Goal: Task Accomplishment & Management: Manage account settings

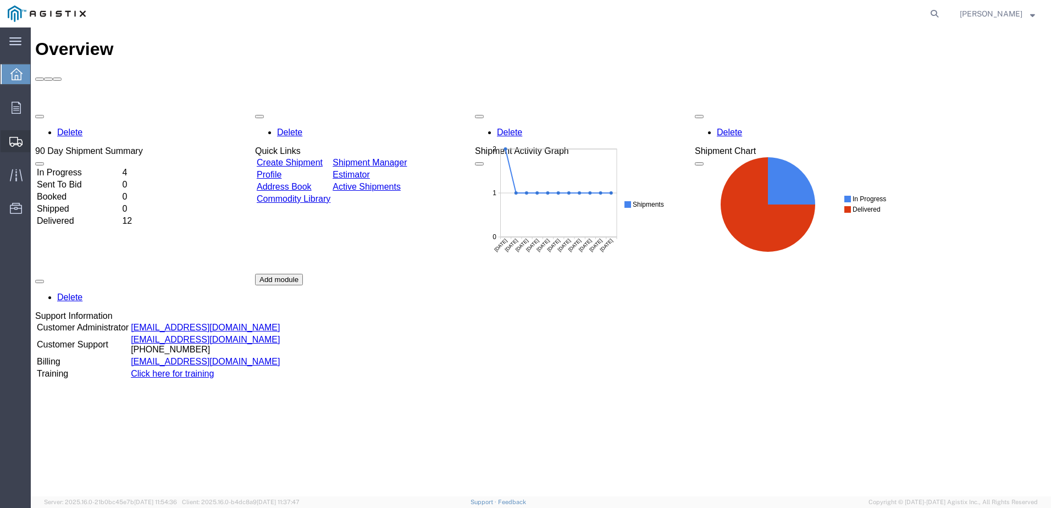
click at [38, 142] on span "Shipments" at bounding box center [34, 141] width 8 height 22
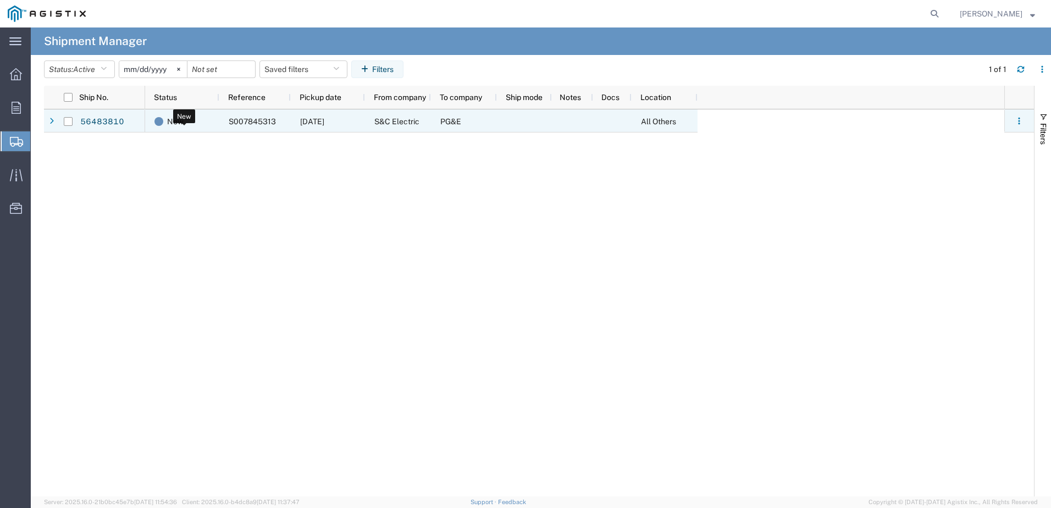
click at [209, 121] on div "New" at bounding box center [184, 121] width 60 height 23
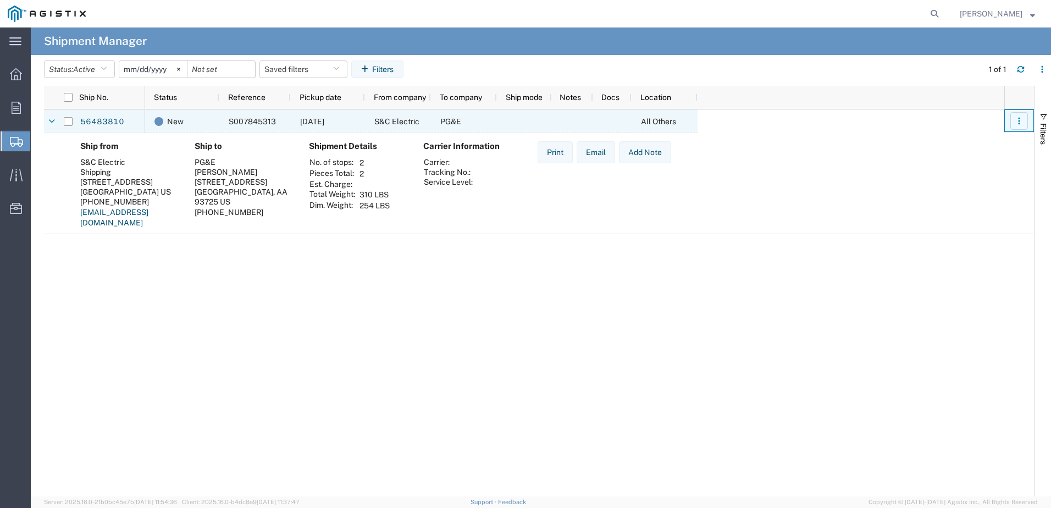
click at [1023, 123] on button "button" at bounding box center [1019, 121] width 18 height 18
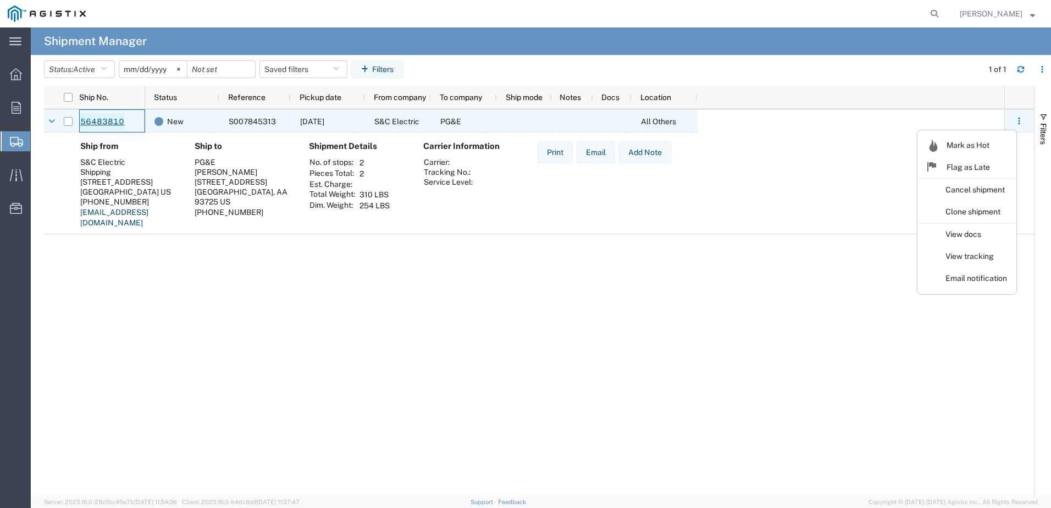
click at [110, 121] on link "56483810" at bounding box center [102, 122] width 45 height 18
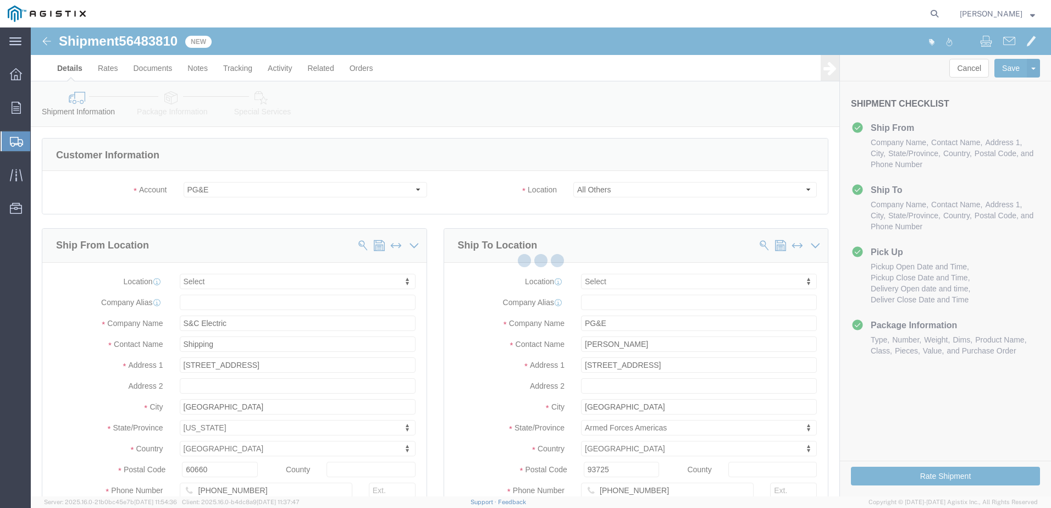
select select
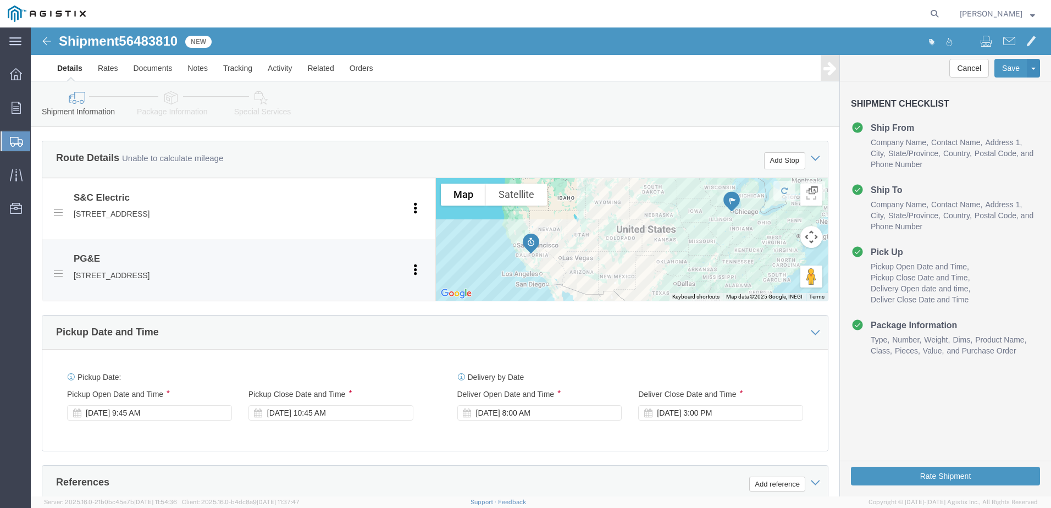
scroll to position [659, 0]
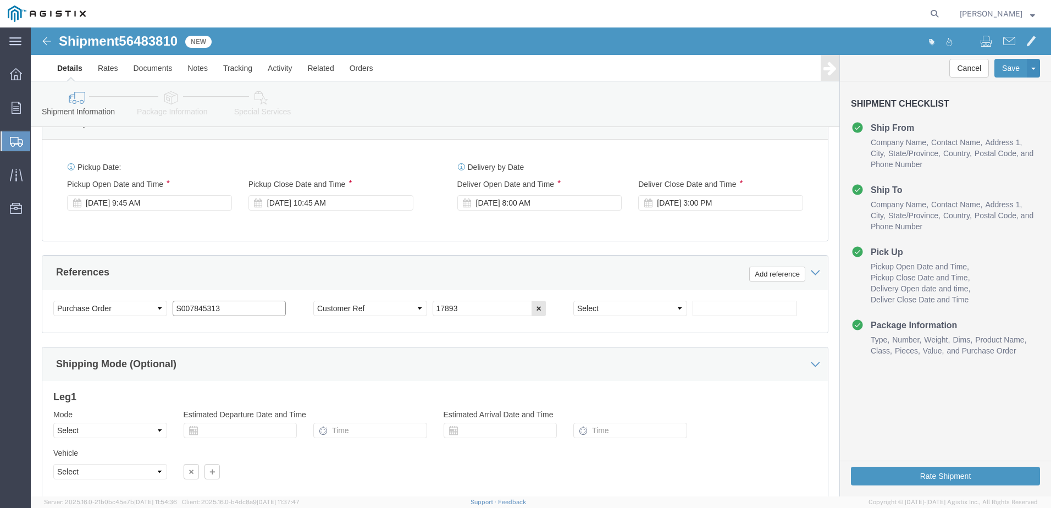
drag, startPoint x: 209, startPoint y: 282, endPoint x: 127, endPoint y: 279, distance: 82.0
click div "Select Account Type Activity ID Airline Appointment Number ASN Batch Request # …"
paste input "2701166130"
type input "2701166130"
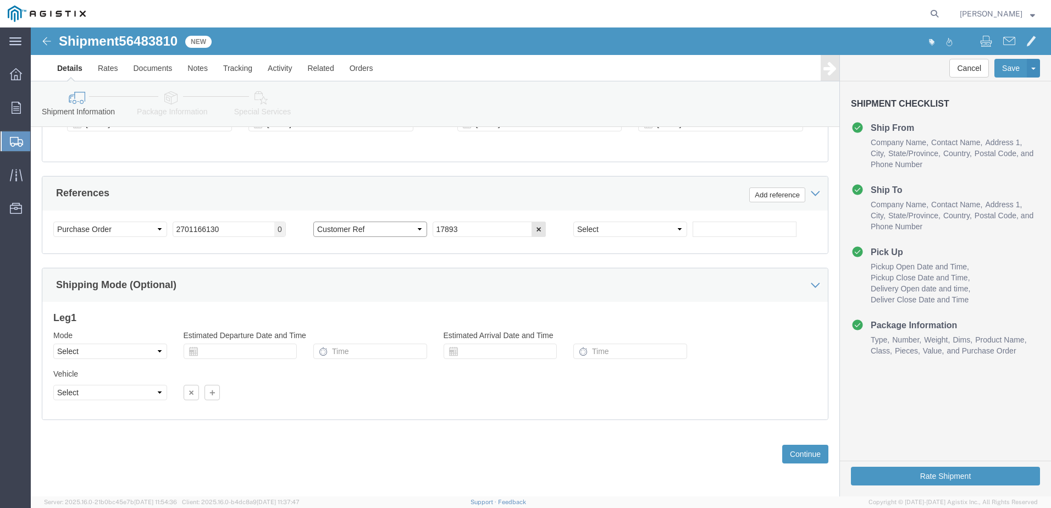
scroll to position [739, 0]
click button "Continue"
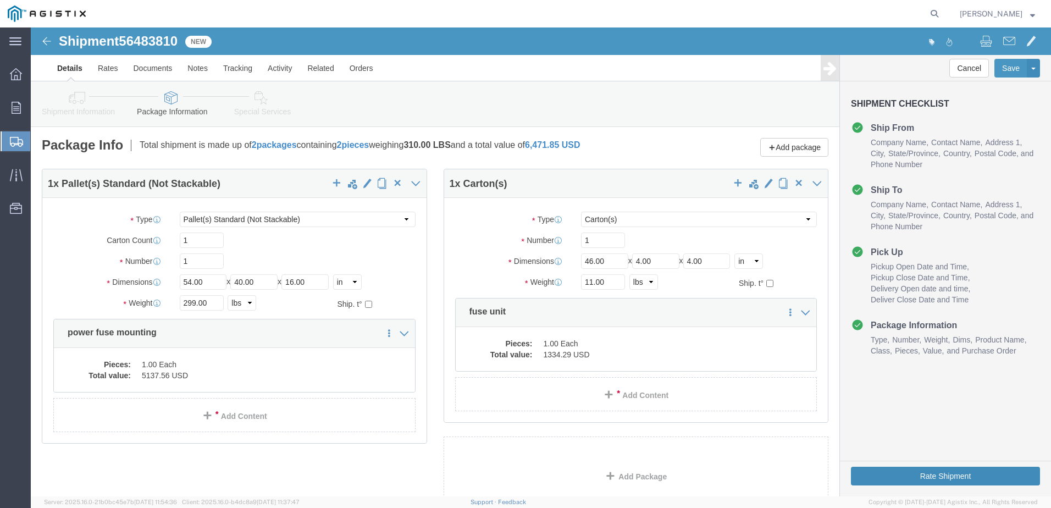
click button "Rate Shipment"
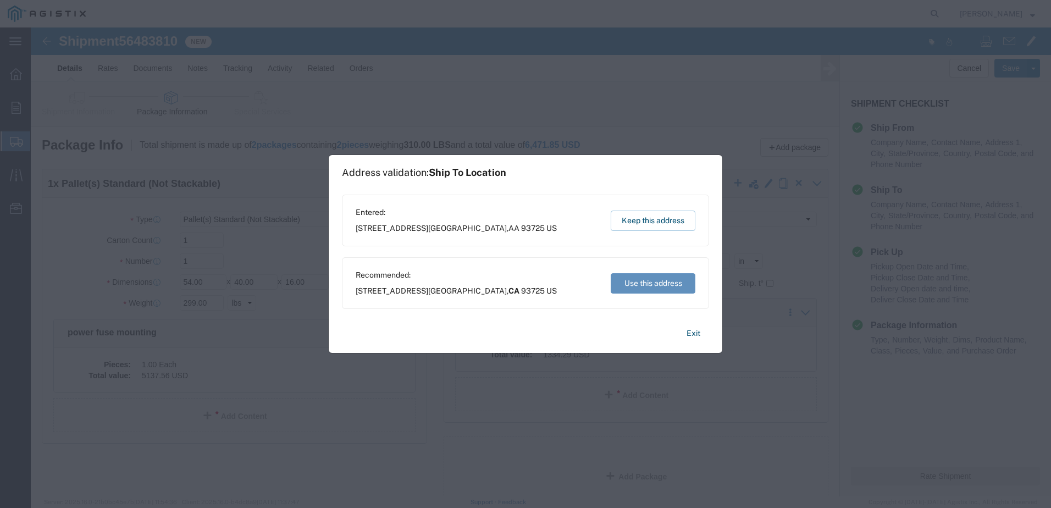
click at [682, 282] on button "Use this address" at bounding box center [653, 283] width 85 height 20
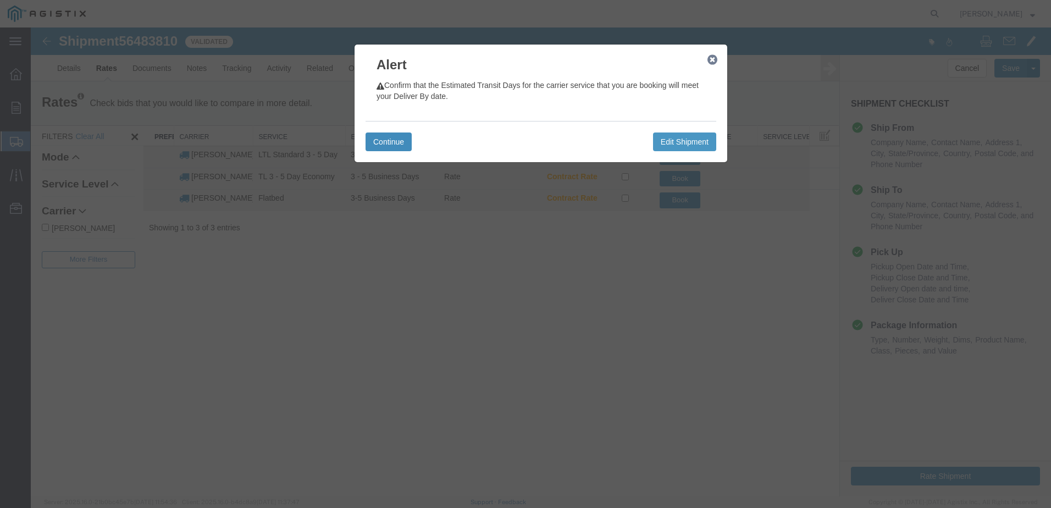
click at [402, 141] on button "Continue" at bounding box center [388, 141] width 46 height 19
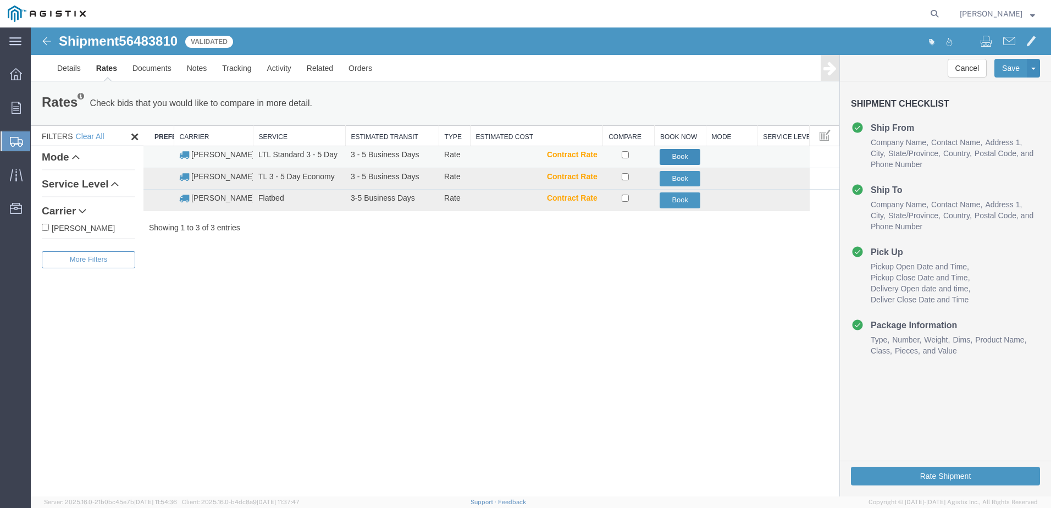
click at [691, 157] on button "Book" at bounding box center [679, 157] width 41 height 16
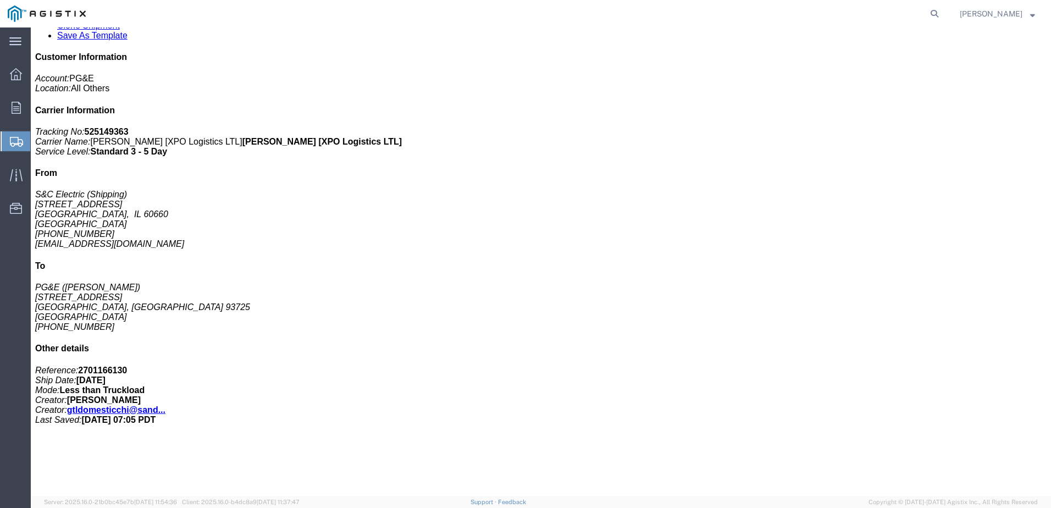
scroll to position [385, 0]
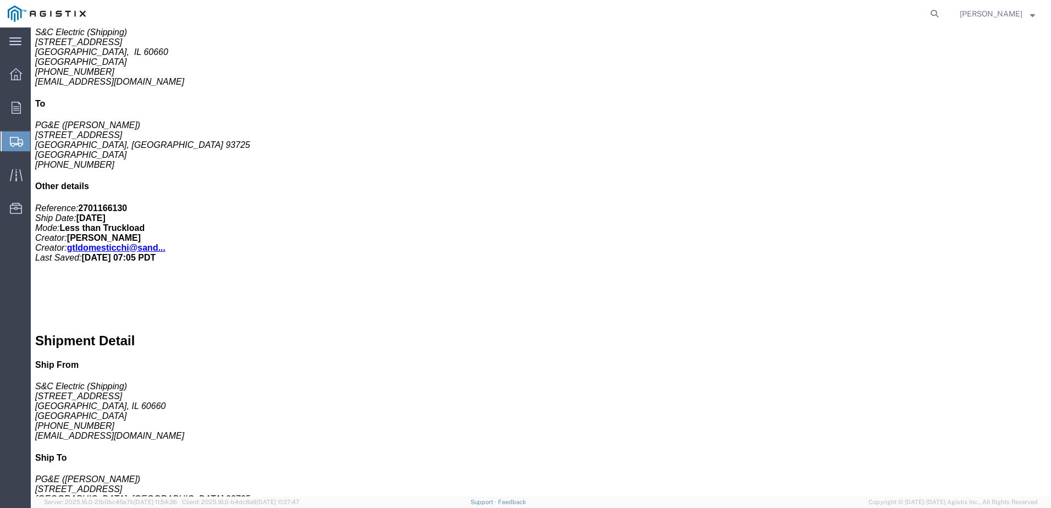
click span "button"
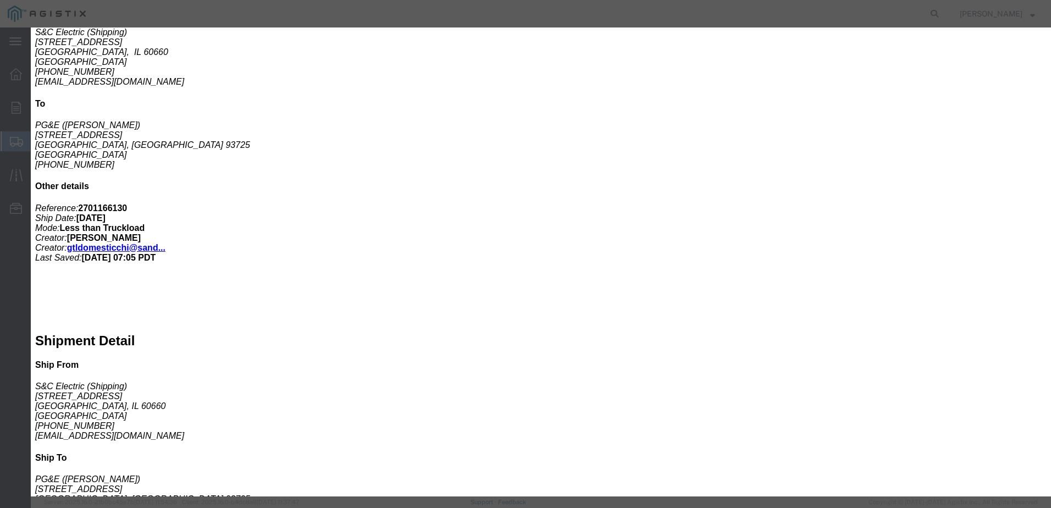
click select "Select Buyer Cost Center Department Operations Number Order Number Sales Person"
click select "Select Free of Charge Free of Cost NET 30 NET 45 NET 60 See Comment"
click div "Billing Location Select Select My Profile Location CHICAGO Etobicoke Reason for…"
click select "Select Recipient Account Sender/Shipper Third Party Account"
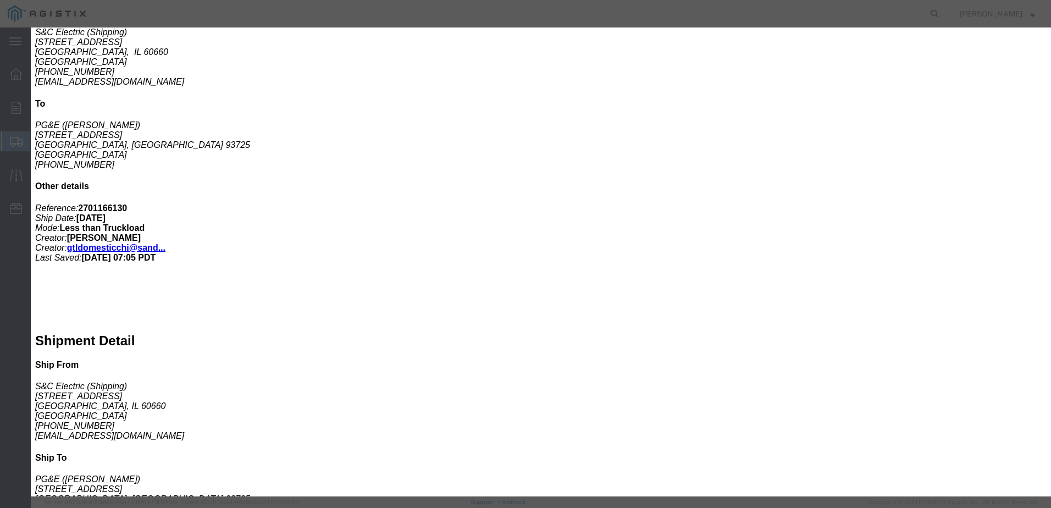
click div "Cancel Save"
click select "Select Recipient Account Sender/Shipper Third Party Account"
select select "RCPN"
click select "Select Recipient Account Sender/Shipper Third Party Account"
drag, startPoint x: 412, startPoint y: 297, endPoint x: 298, endPoint y: 285, distance: 114.3
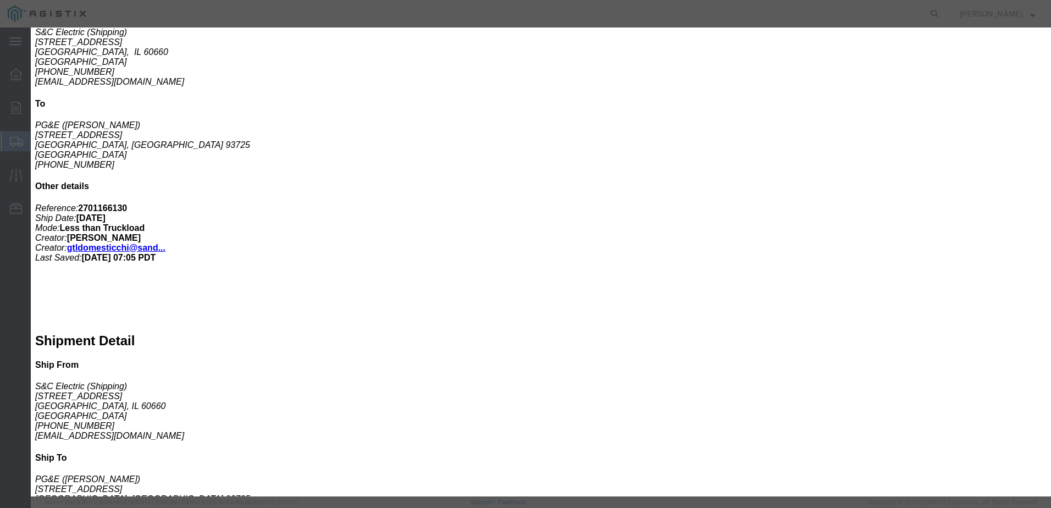
click div "Company Name Address 1 Country Select Afghanistan Åland Islands Albania Algeria…"
type input "3951 Oceanic Dr"
select select "CA"
click input "text"
drag, startPoint x: 602, startPoint y: 313, endPoint x: 587, endPoint y: 312, distance: 15.4
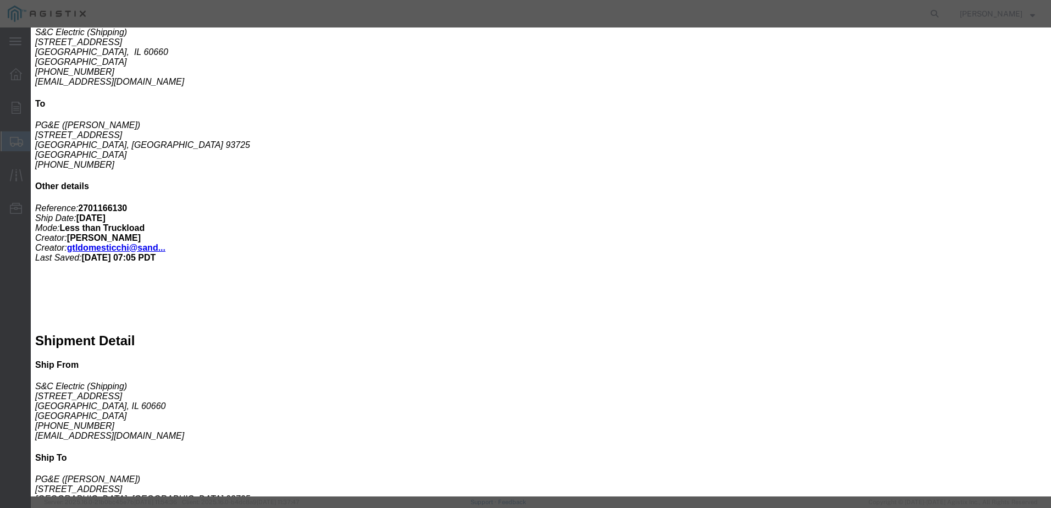
click div "City"
type input "Oceanside"
drag, startPoint x: 638, startPoint y: 339, endPoint x: 588, endPoint y: 337, distance: 50.0
click div "Zip Code"
type input "92056"
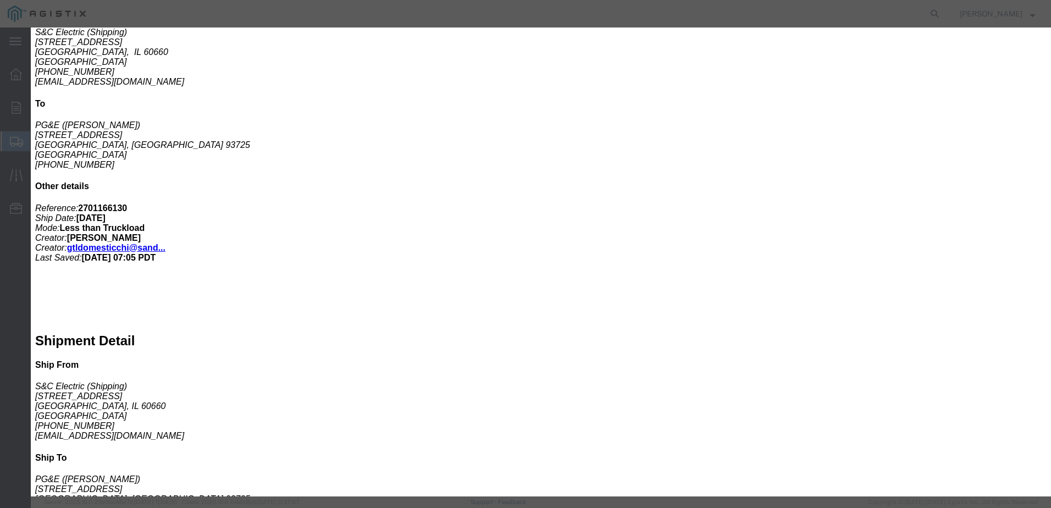
click button "Save"
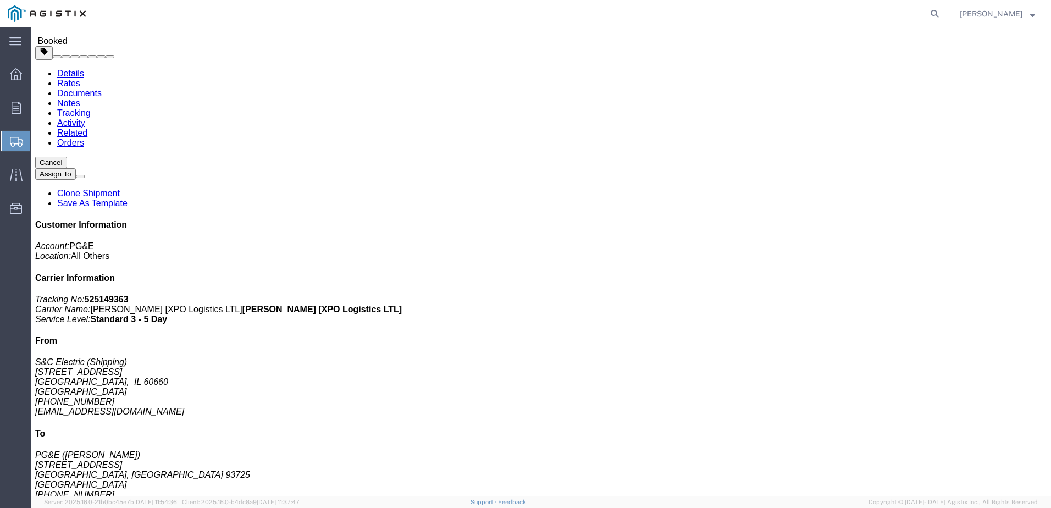
scroll to position [0, 0]
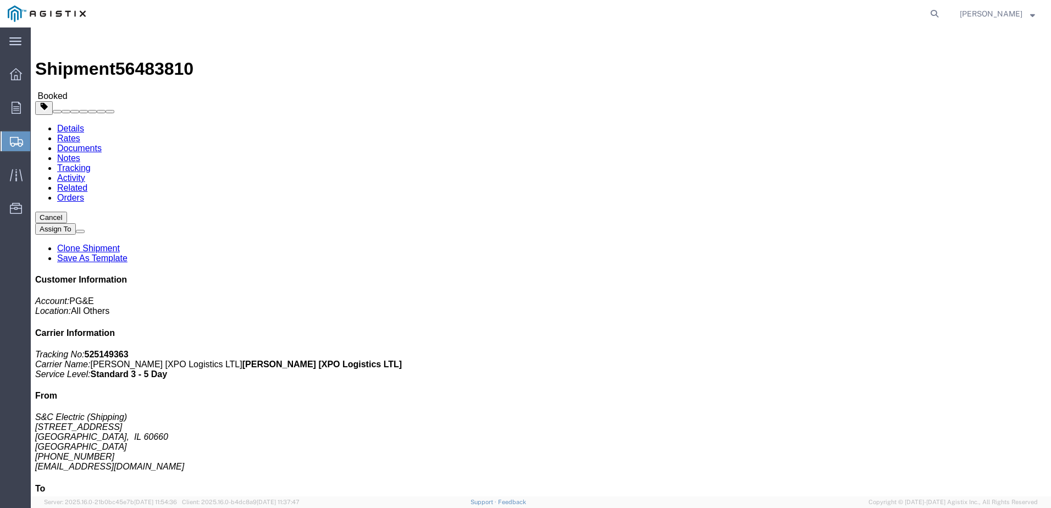
click link "Documents"
